Goal: Obtain resource: Obtain resource

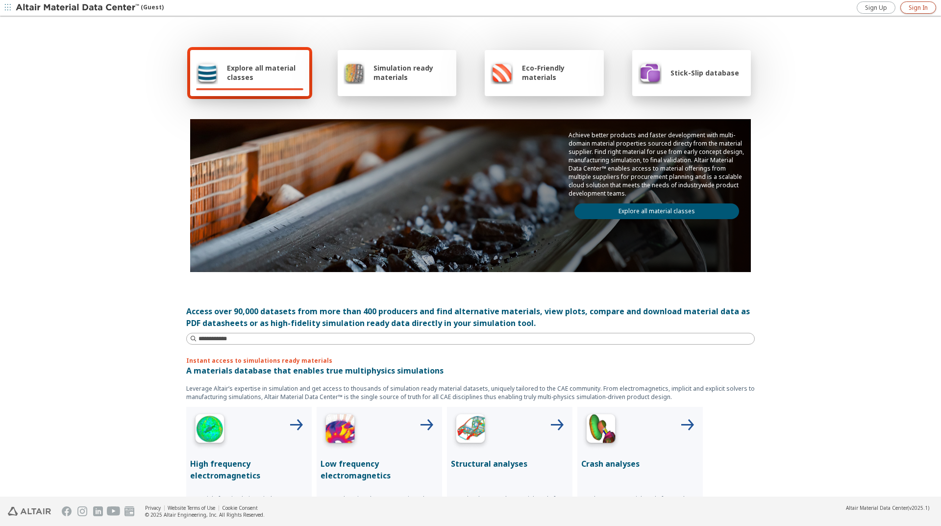
click at [916, 8] on span "Sign In" at bounding box center [918, 8] width 19 height 8
click at [935, 7] on icon "button" at bounding box center [933, 8] width 8 height 8
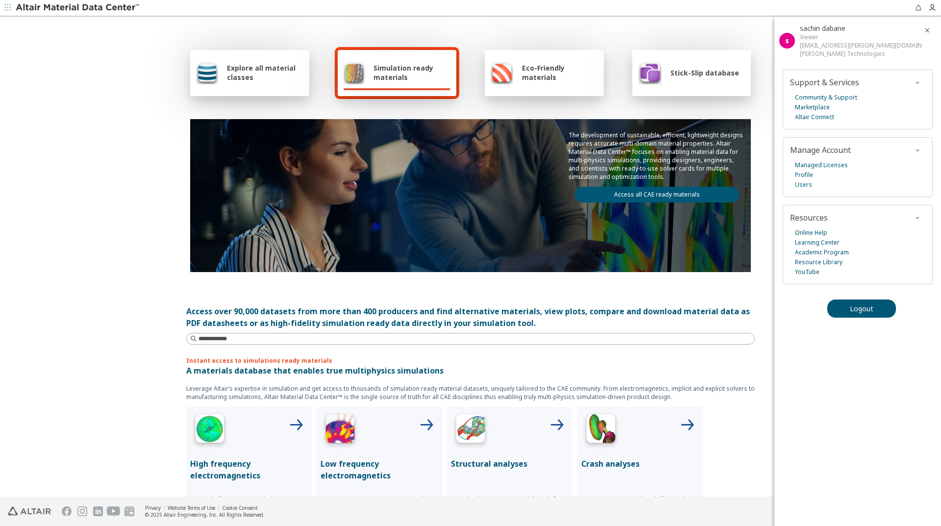
click at [630, 195] on link "Access all CAE ready materials" at bounding box center [657, 195] width 165 height 16
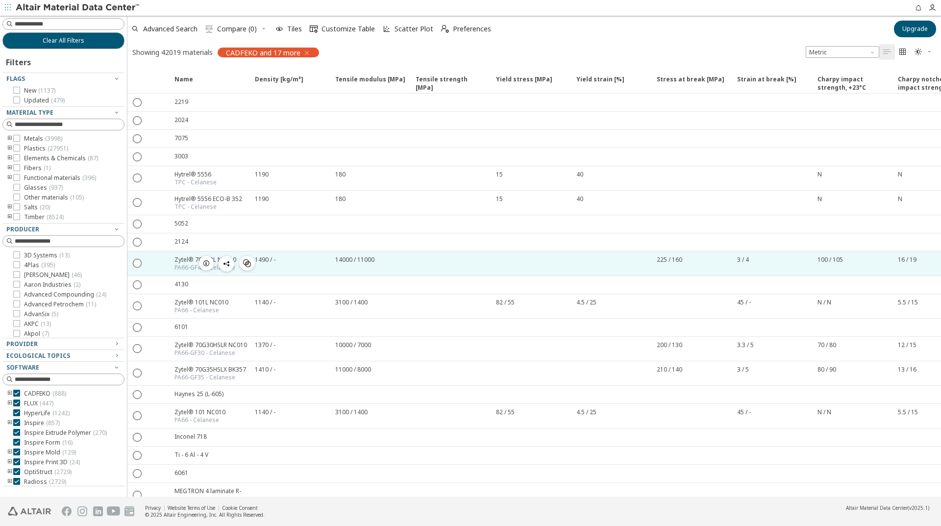
click at [208, 264] on icon "button" at bounding box center [206, 263] width 8 height 8
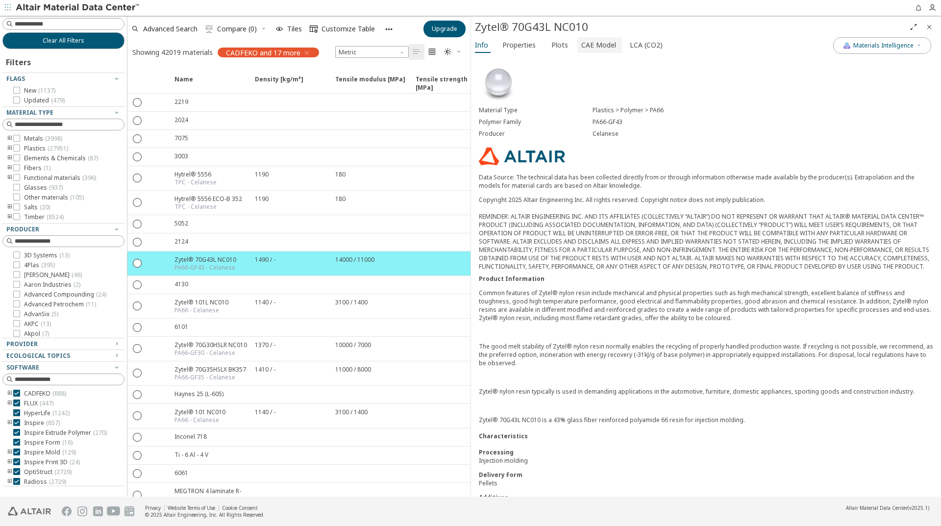
click at [594, 48] on span "CAE Model" at bounding box center [598, 45] width 35 height 16
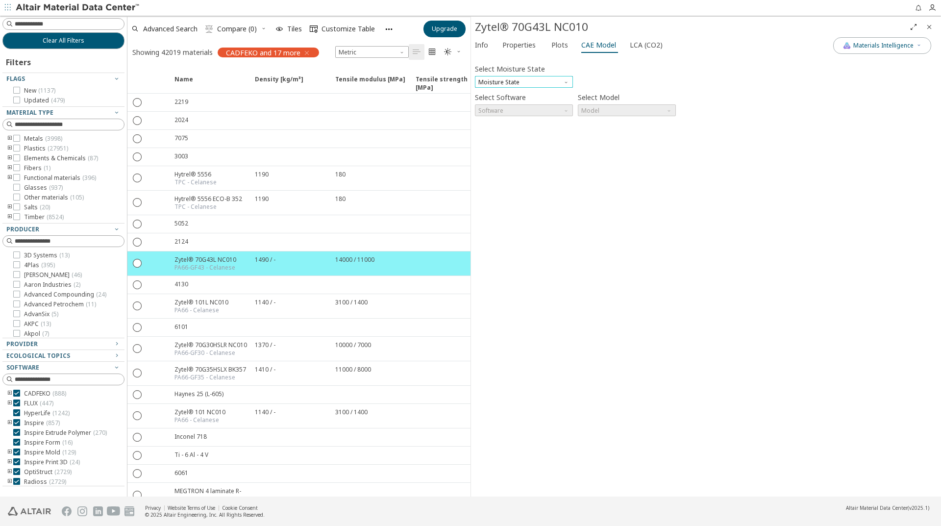
click at [557, 83] on span "Moisture State" at bounding box center [524, 82] width 98 height 12
click at [523, 95] on span "Dry" at bounding box center [524, 94] width 90 height 7
click at [539, 107] on span "Software" at bounding box center [524, 110] width 98 height 12
click at [507, 239] on span "Ls-Dyna" at bounding box center [524, 240] width 90 height 7
click at [631, 110] on span "Model" at bounding box center [627, 110] width 98 height 12
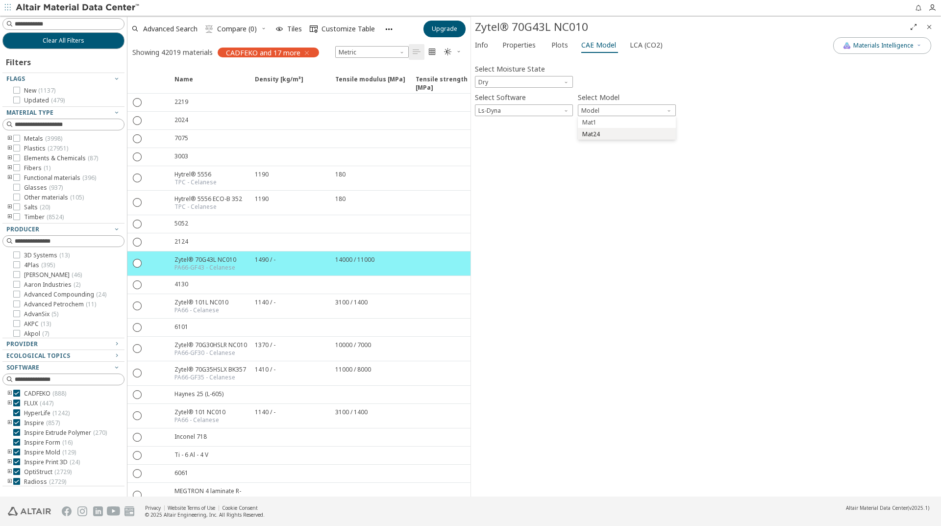
click at [627, 133] on span "Mat24" at bounding box center [627, 134] width 90 height 7
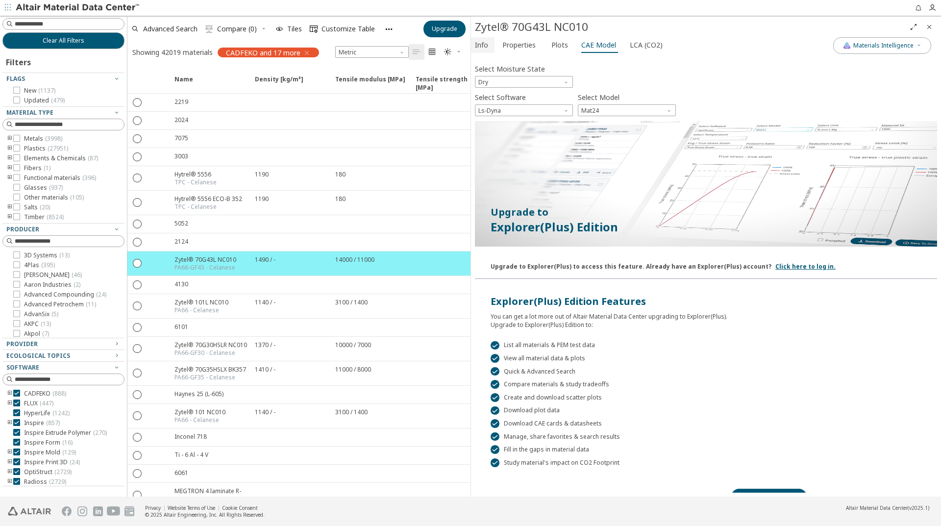
click at [487, 45] on span "Info" at bounding box center [481, 45] width 13 height 16
